Goal: Information Seeking & Learning: Check status

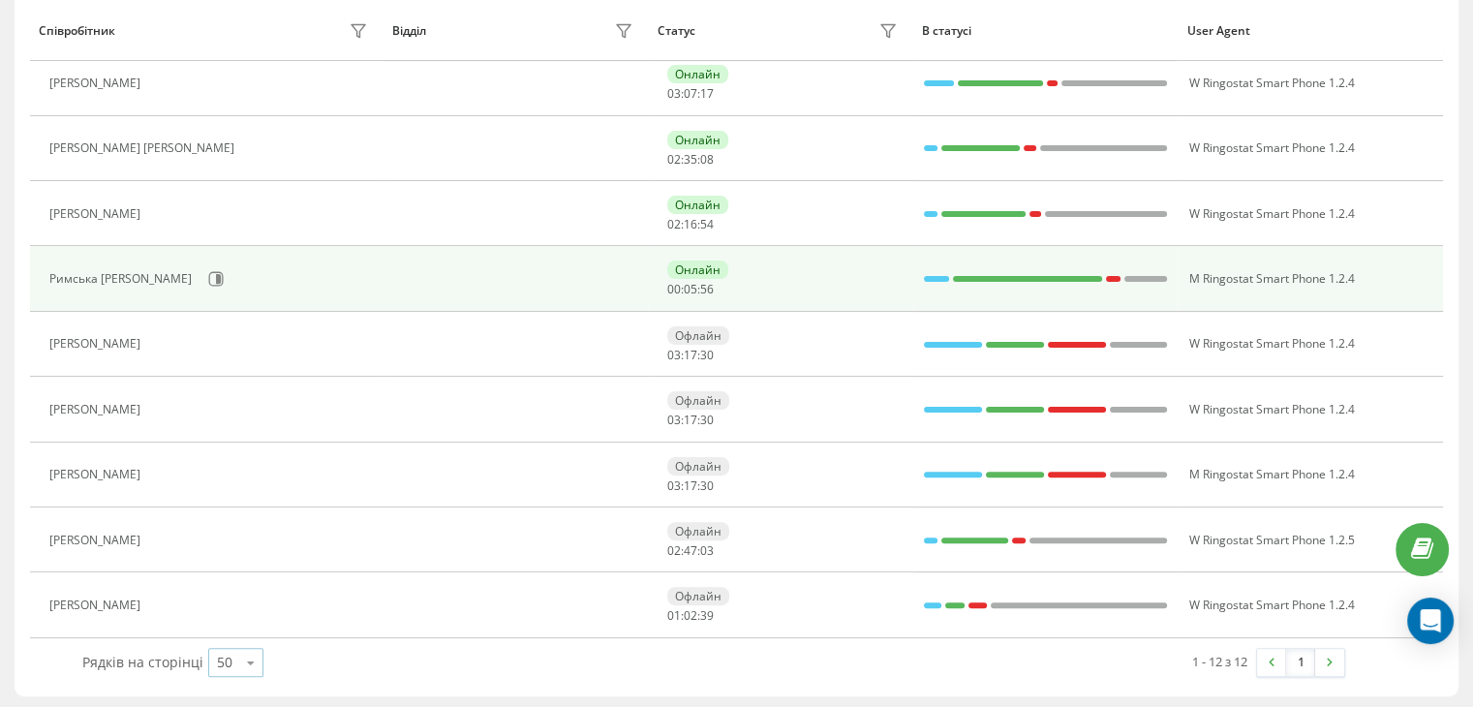
scroll to position [388, 0]
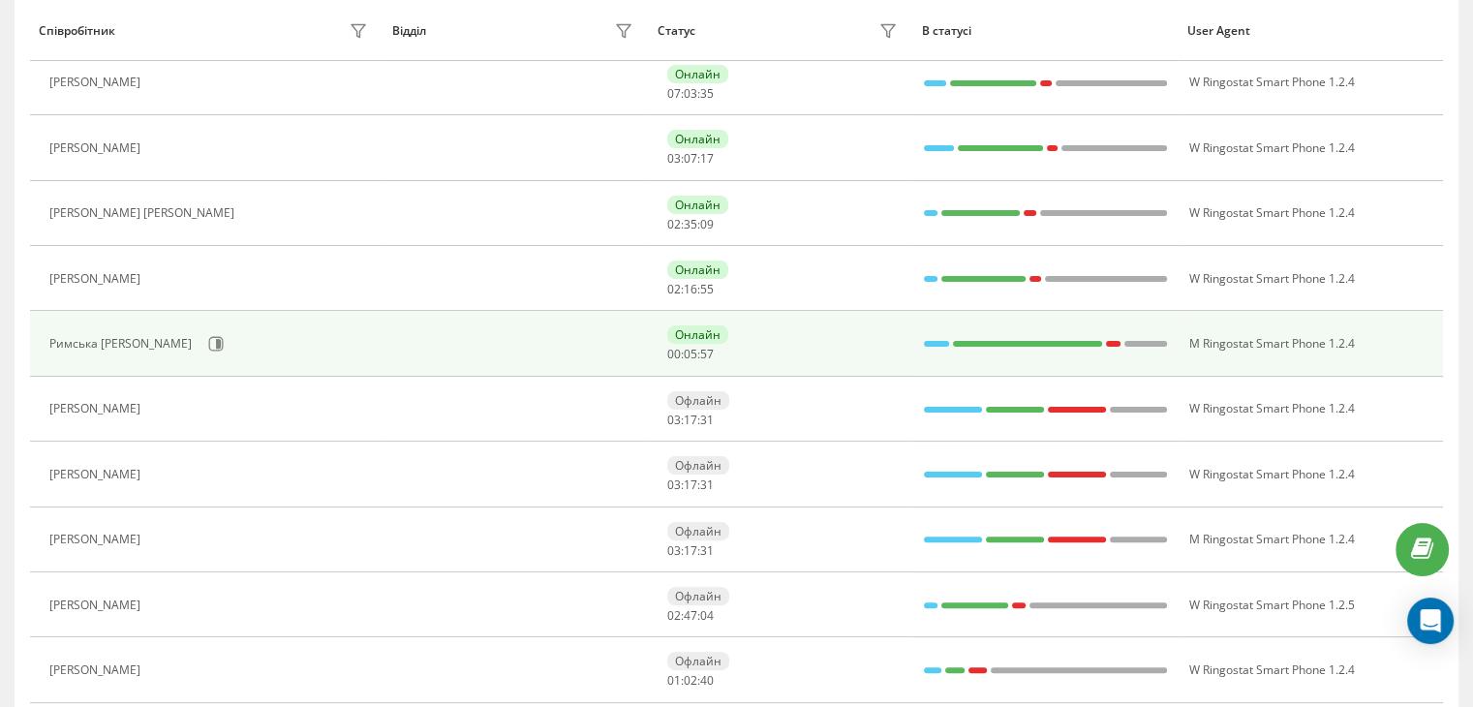
click at [723, 352] on div "Онлайн 00 : 05 : 57" at bounding box center [784, 343] width 235 height 36
click at [703, 340] on div "Онлайн" at bounding box center [697, 334] width 61 height 18
click at [208, 346] on icon at bounding box center [215, 343] width 15 height 15
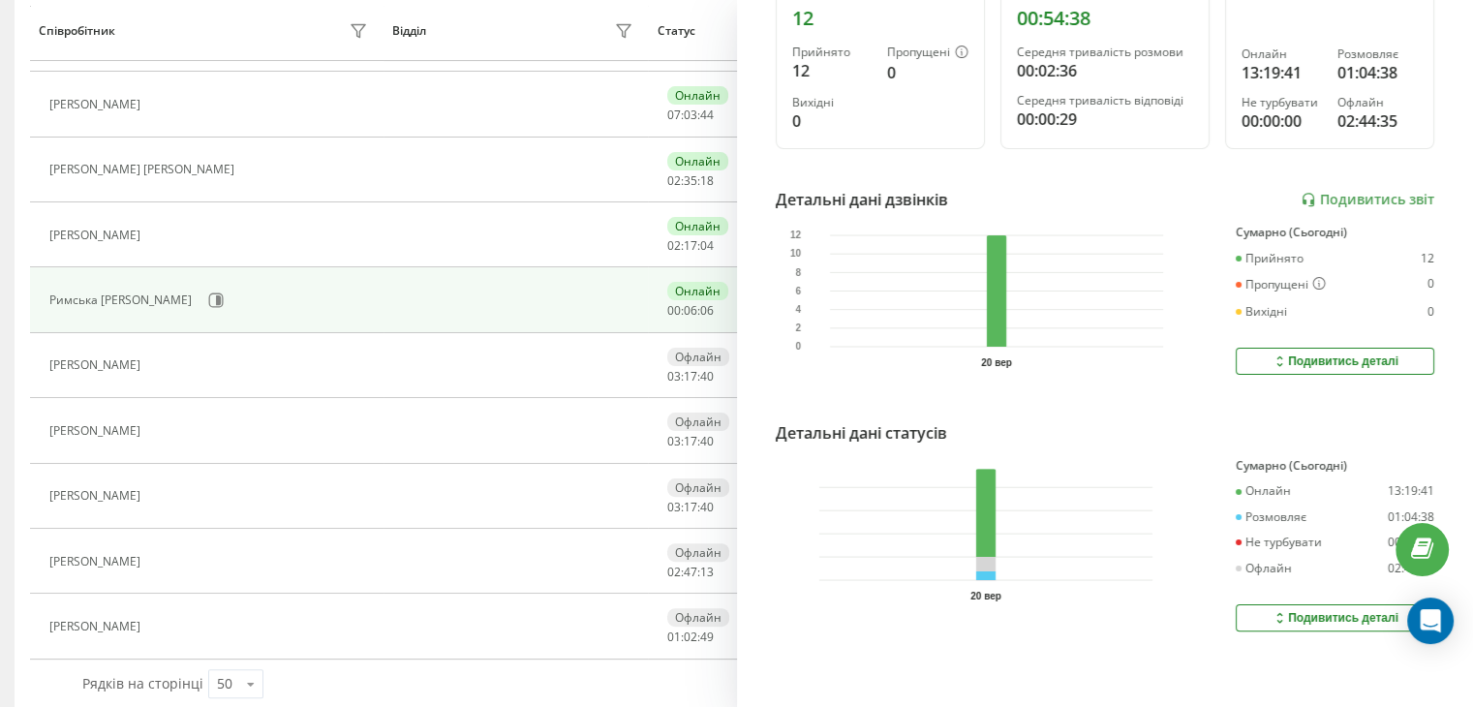
scroll to position [453, 0]
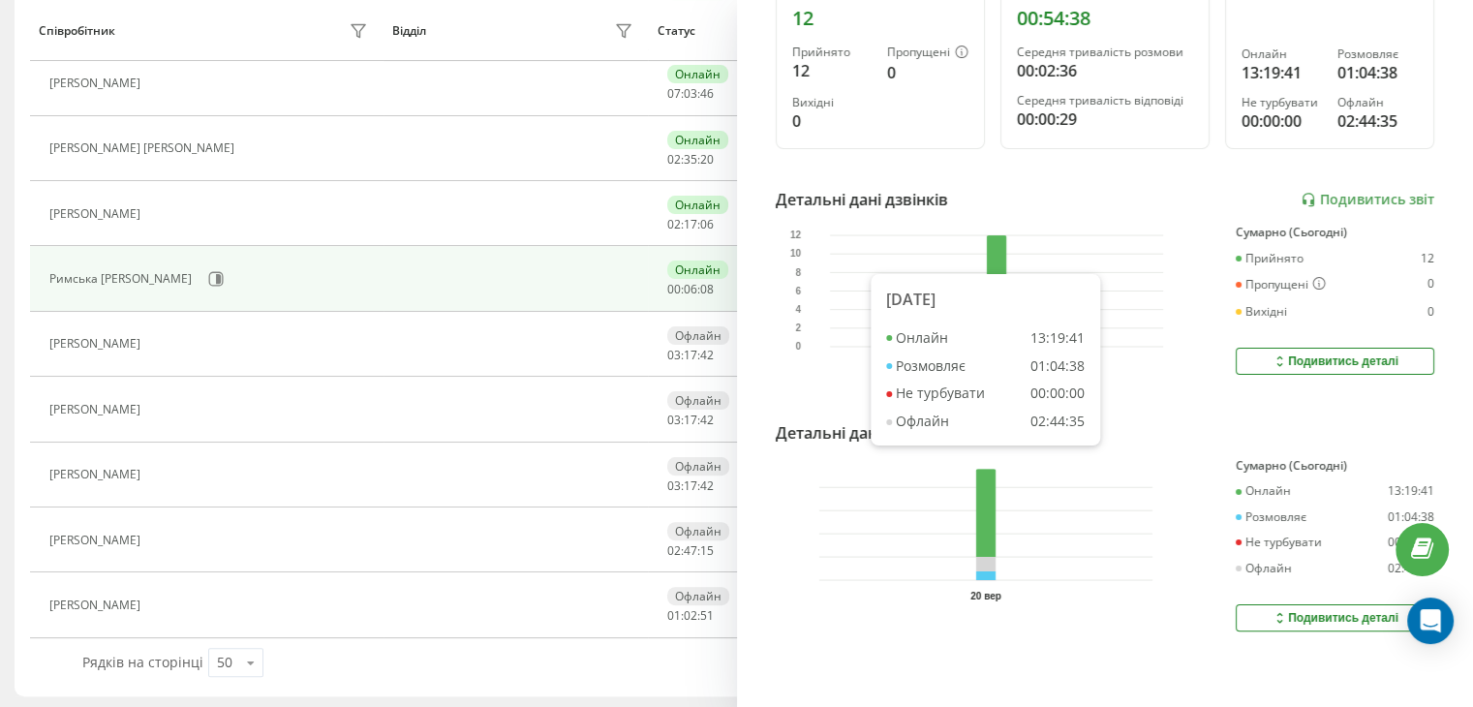
click at [989, 551] on rect at bounding box center [985, 524] width 20 height 111
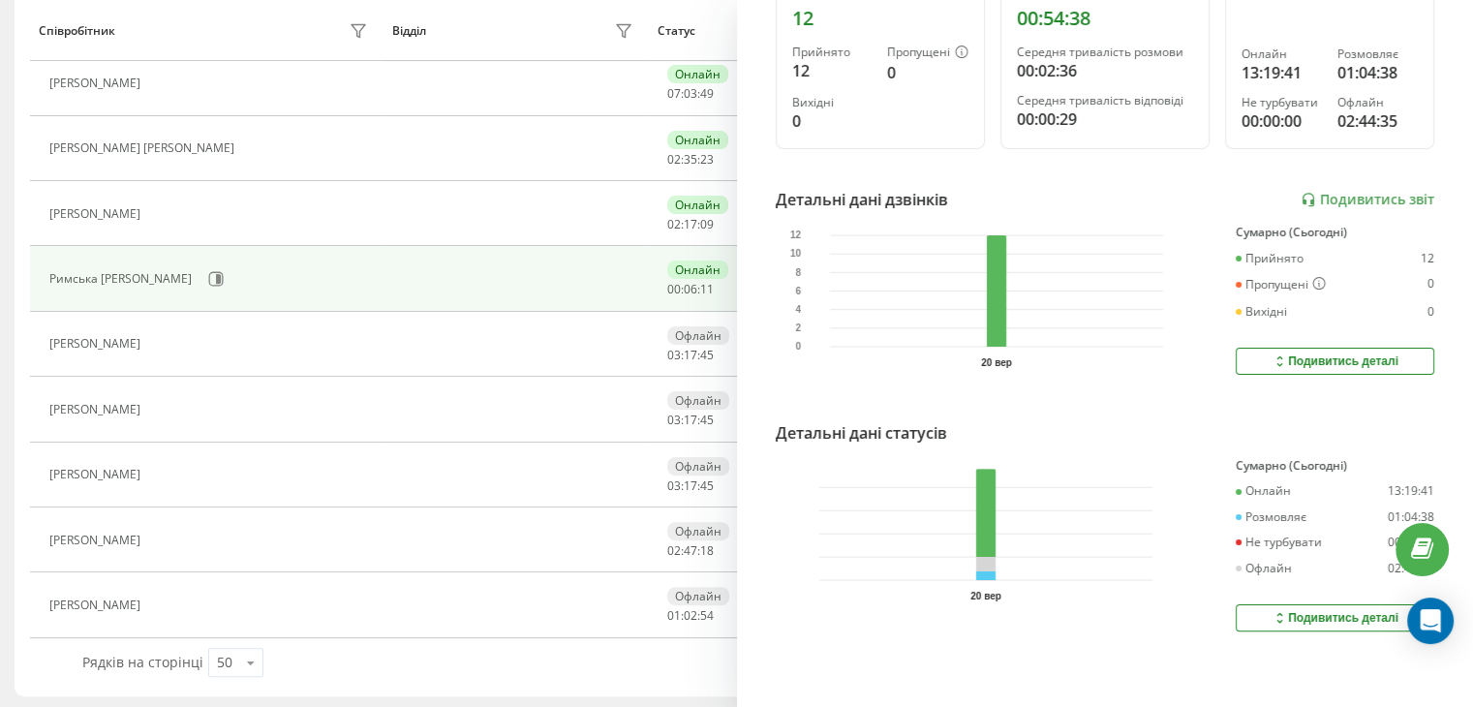
click at [1271, 610] on icon at bounding box center [1279, 617] width 16 height 15
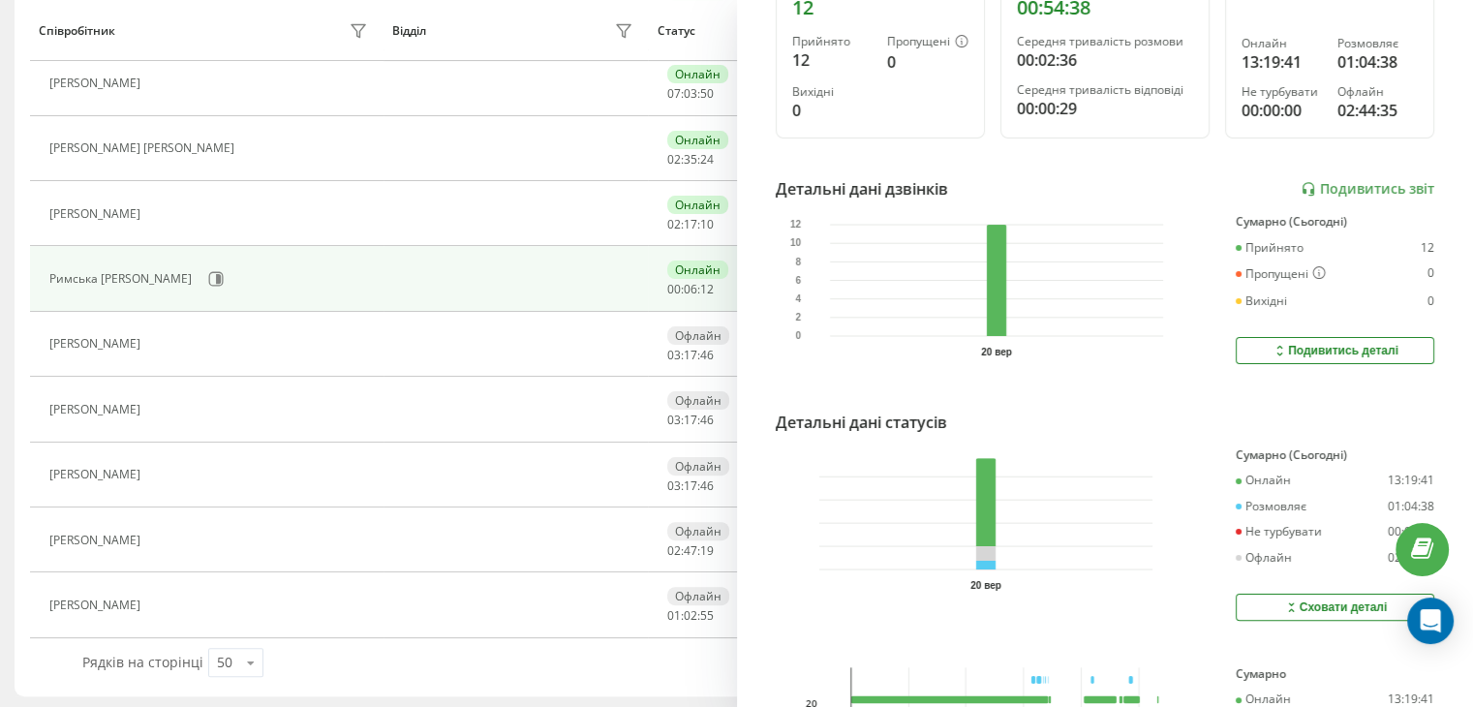
scroll to position [469, 0]
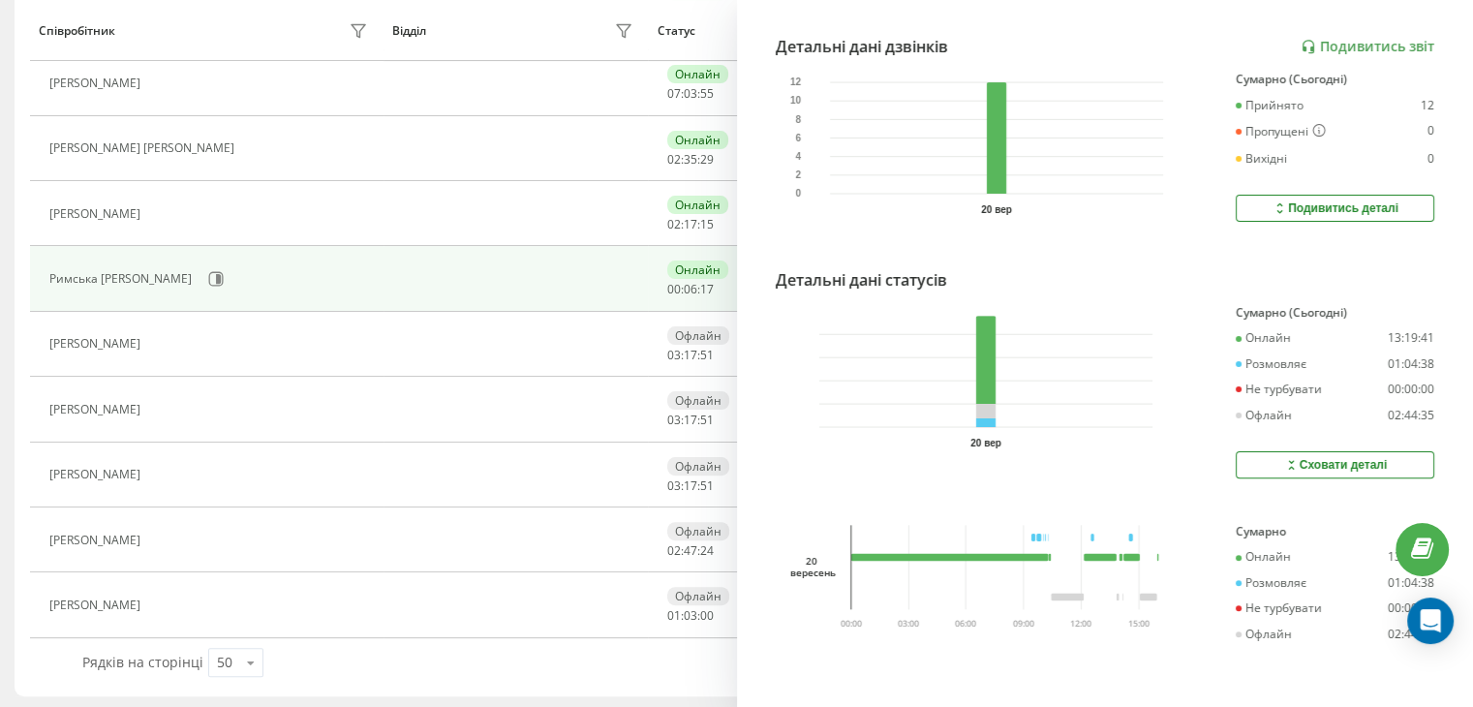
click at [1023, 574] on icon "03:00 06:00 09:00 12:00 15:00 00:00" at bounding box center [1015, 576] width 362 height 102
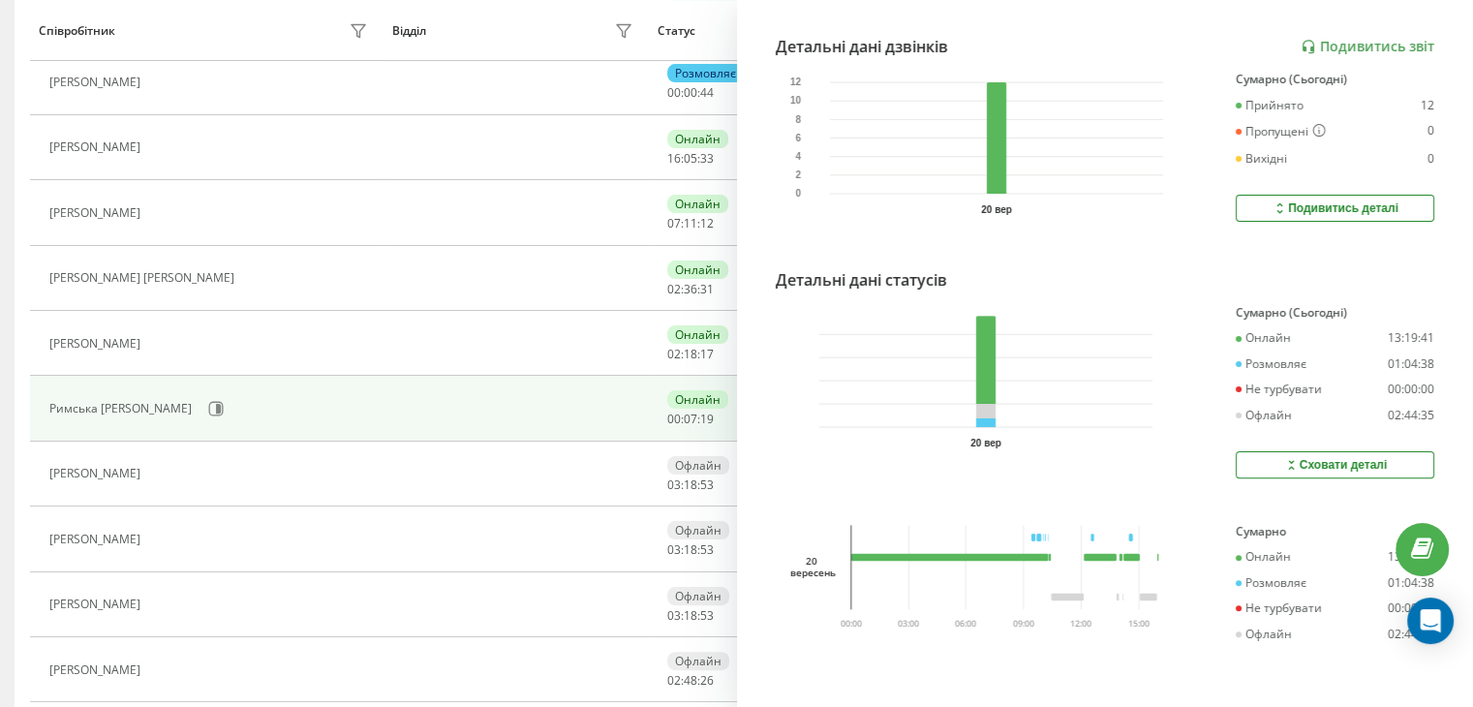
click at [1055, 666] on div "Римська [PERSON_NAME] usforcesarmy_Rymska Зведена статистика Сьогодні Всього дз…" at bounding box center [1105, 353] width 737 height 707
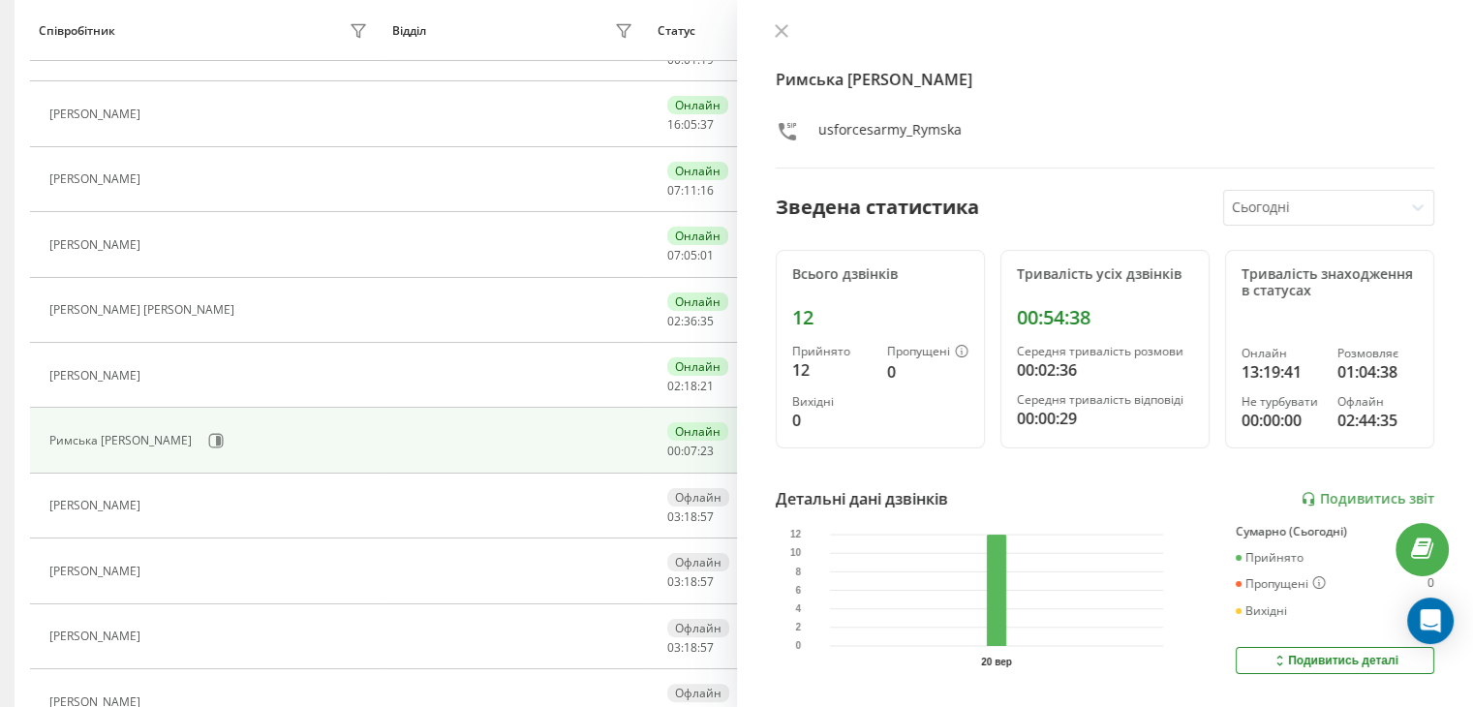
scroll to position [0, 0]
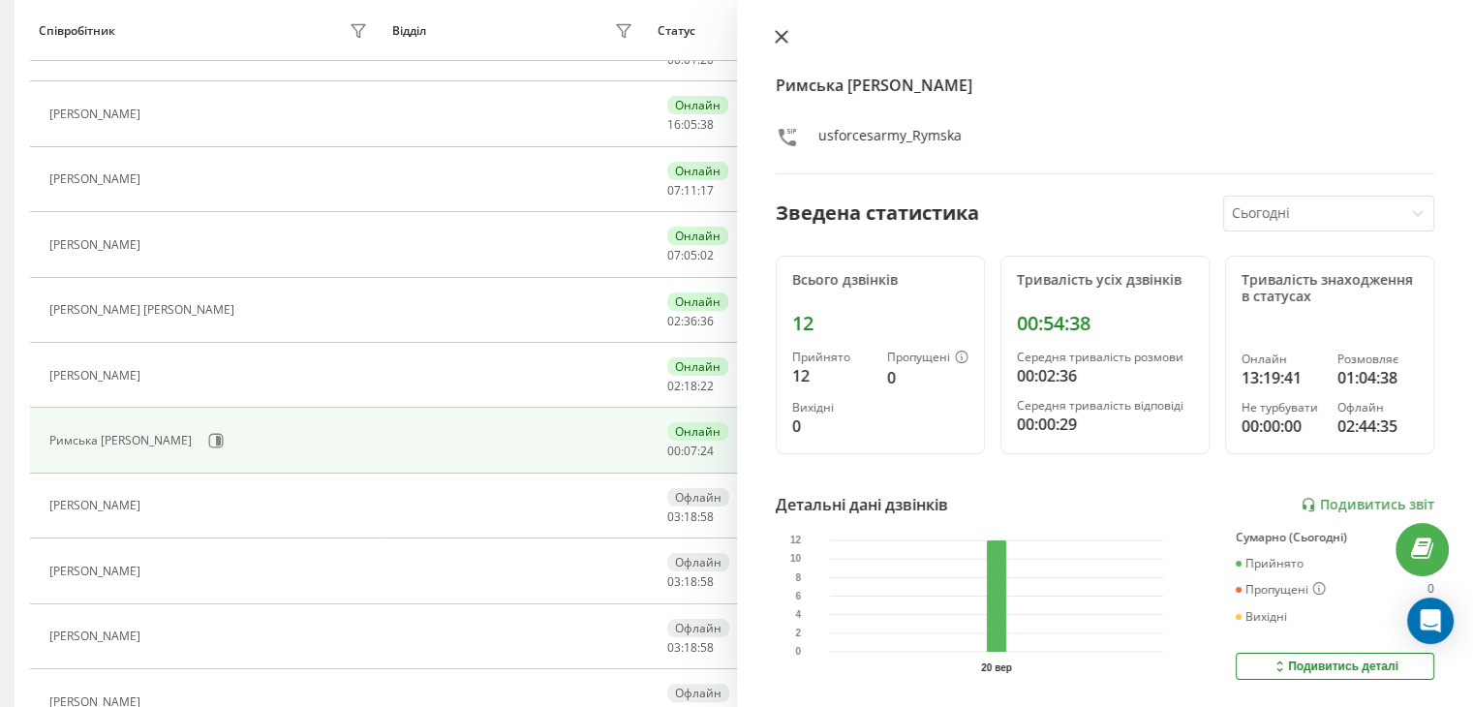
click at [779, 34] on icon at bounding box center [781, 37] width 12 height 12
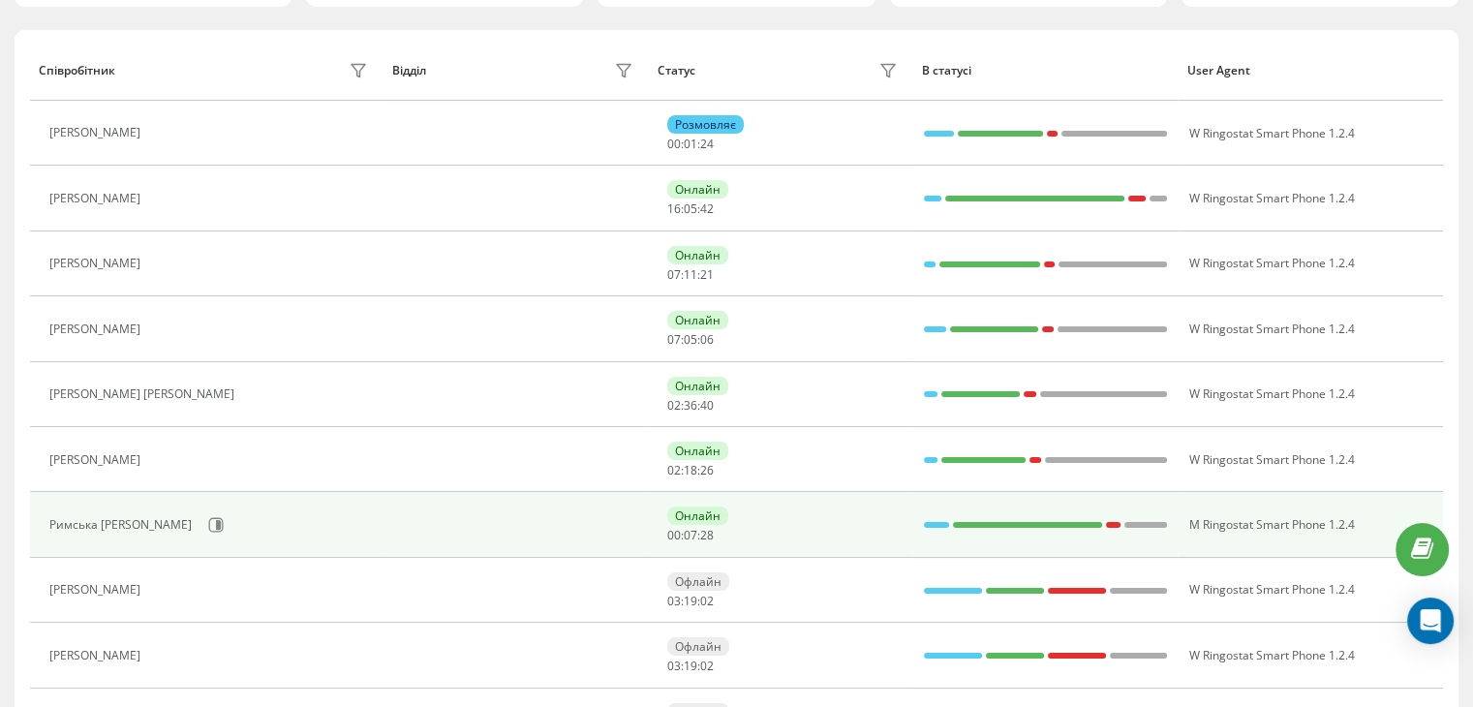
scroll to position [163, 0]
